Goal: Find specific page/section: Find specific page/section

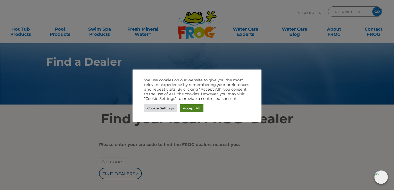
click at [191, 110] on link "Accept All" at bounding box center [192, 108] width 24 height 8
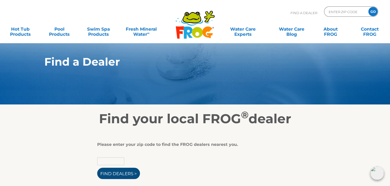
drag, startPoint x: 98, startPoint y: 162, endPoint x: 113, endPoint y: 180, distance: 23.2
click at [100, 164] on input "text" at bounding box center [110, 162] width 27 height 8
type input "25045"
click at [97, 168] on input "Find Dealers >" at bounding box center [118, 173] width 43 height 11
